Goal: Transaction & Acquisition: Purchase product/service

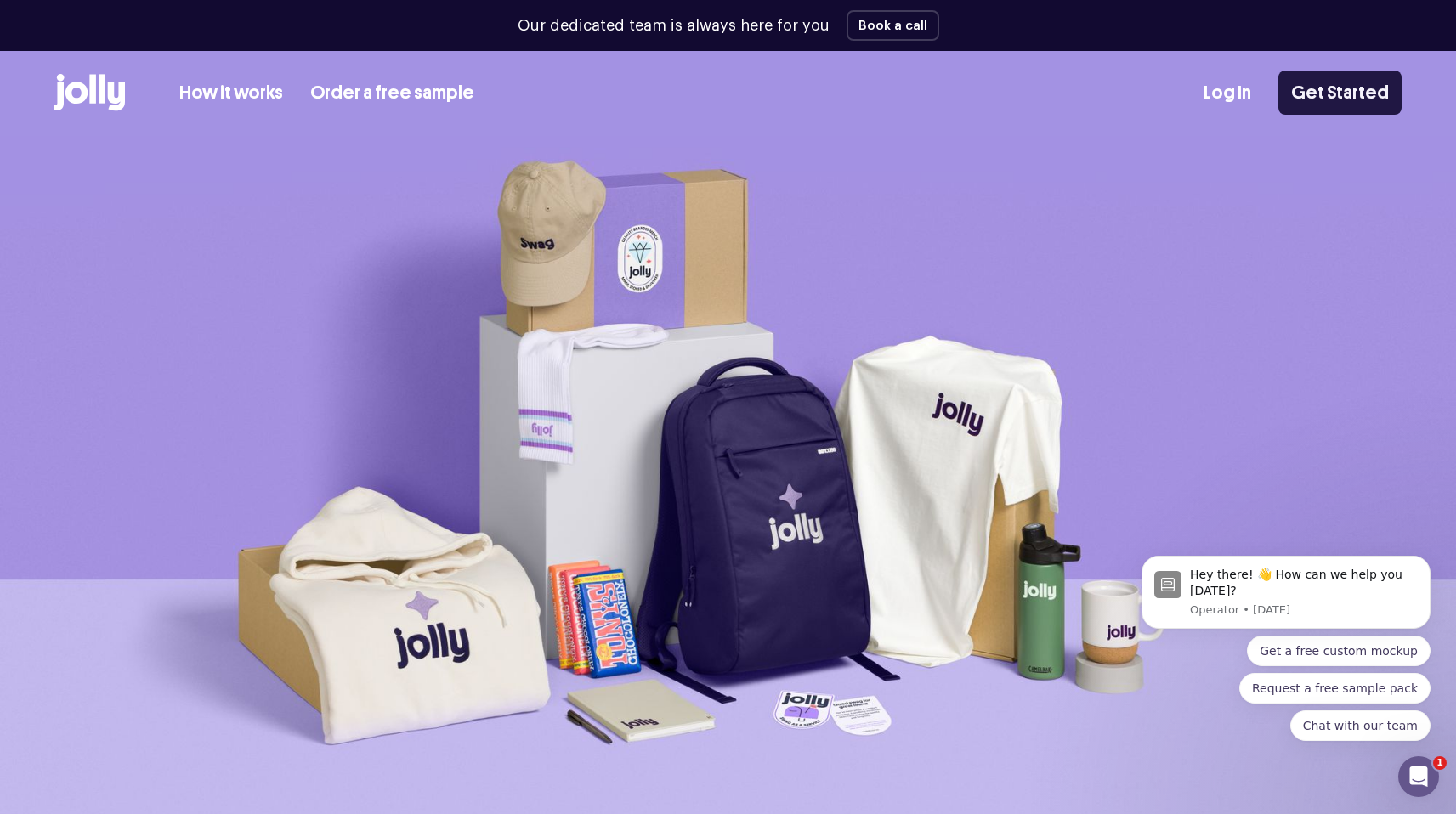
click at [1326, 92] on link "Get Started" at bounding box center [1340, 93] width 123 height 44
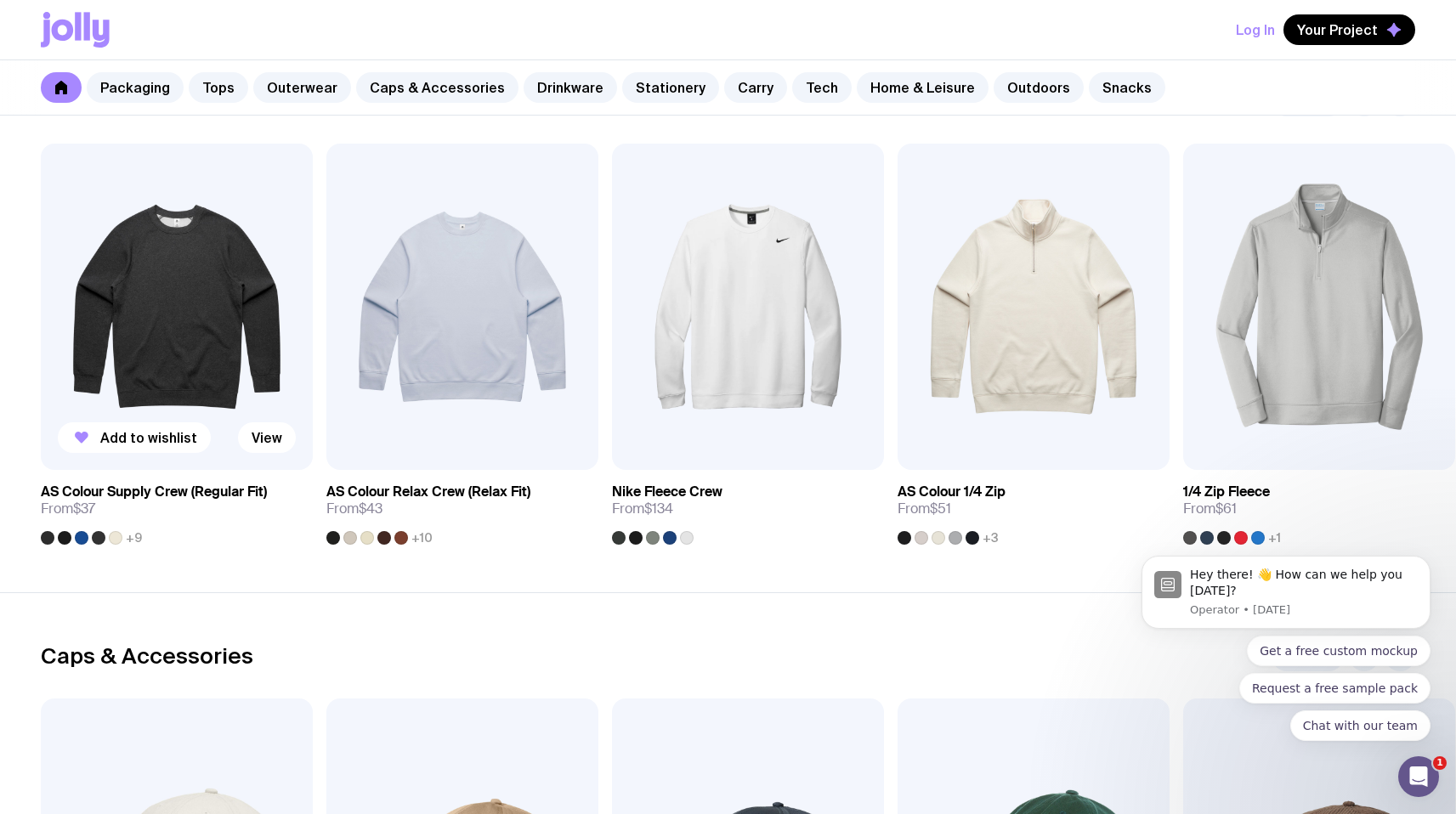
scroll to position [1413, 0]
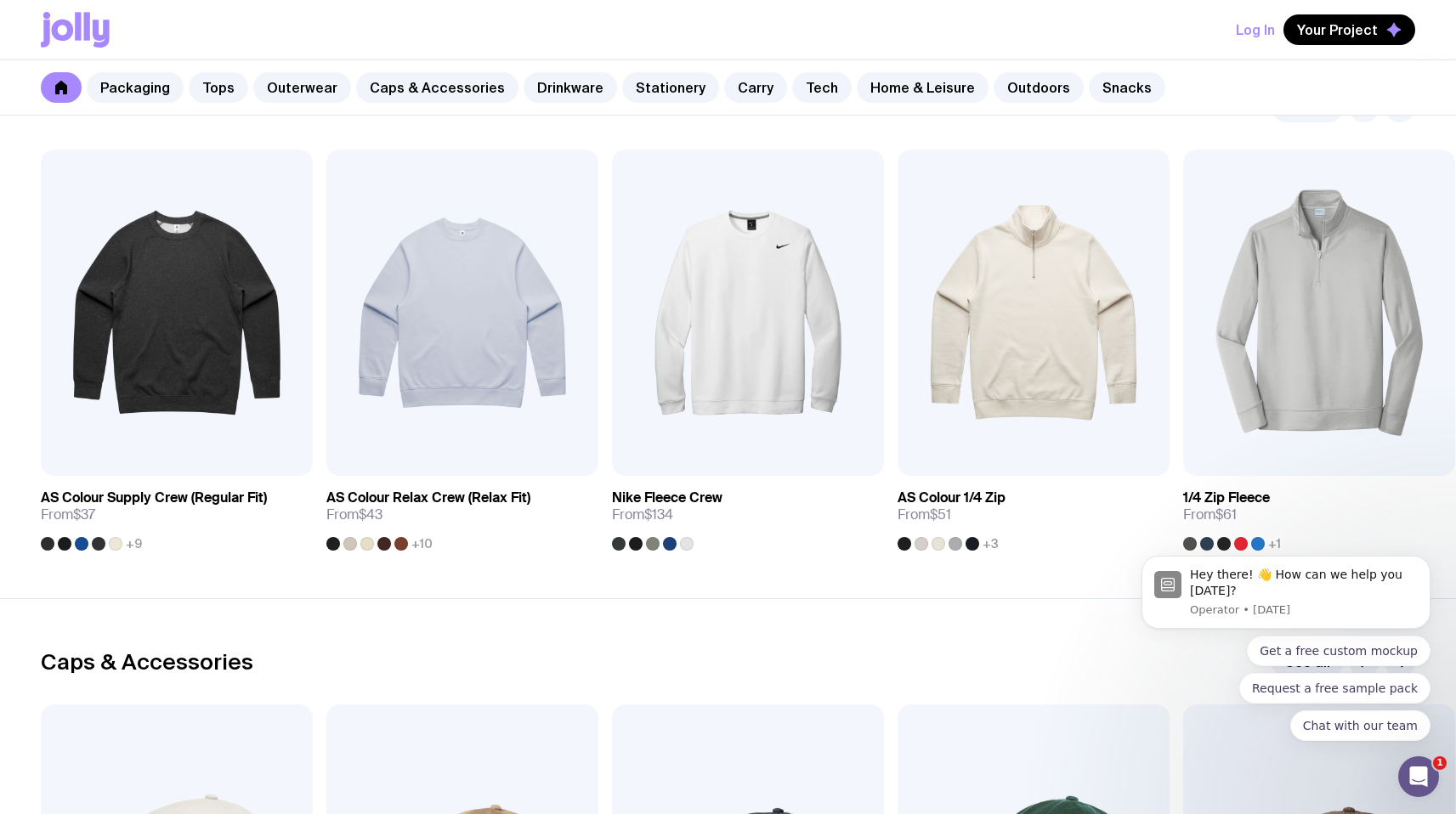
click at [80, 32] on icon at bounding box center [78, 26] width 6 height 28
click at [697, 302] on img at bounding box center [748, 313] width 272 height 326
